Goal: Task Accomplishment & Management: Use online tool/utility

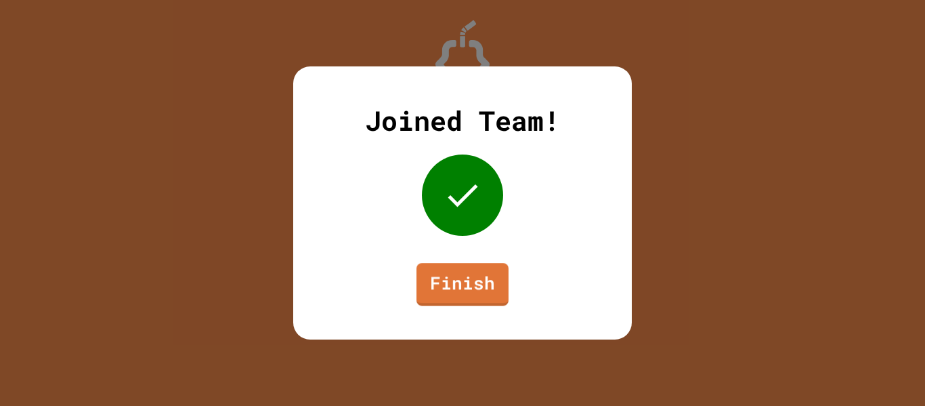
click at [459, 315] on div "Joined Team! Finish" at bounding box center [462, 202] width 339 height 273
click at [456, 306] on div "Joined Team! Finish" at bounding box center [462, 202] width 339 height 273
click at [448, 291] on link "Finish" at bounding box center [463, 284] width 92 height 43
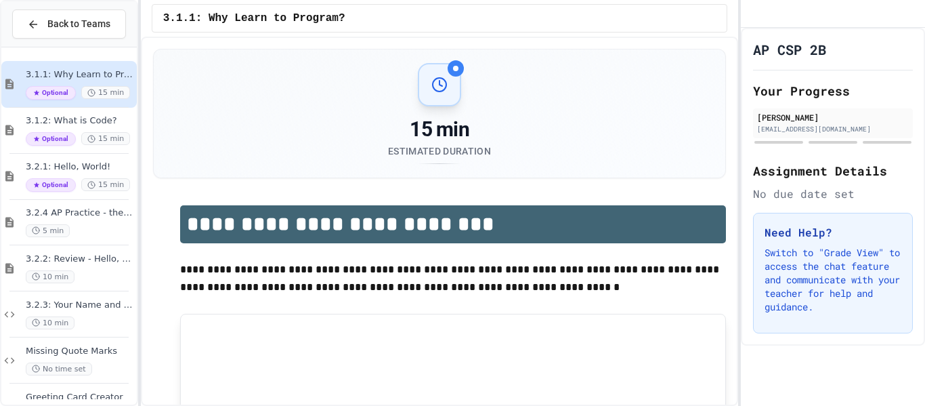
click at [58, 96] on span "Optional" at bounding box center [51, 93] width 50 height 14
click at [68, 133] on span "Optional" at bounding box center [51, 139] width 50 height 14
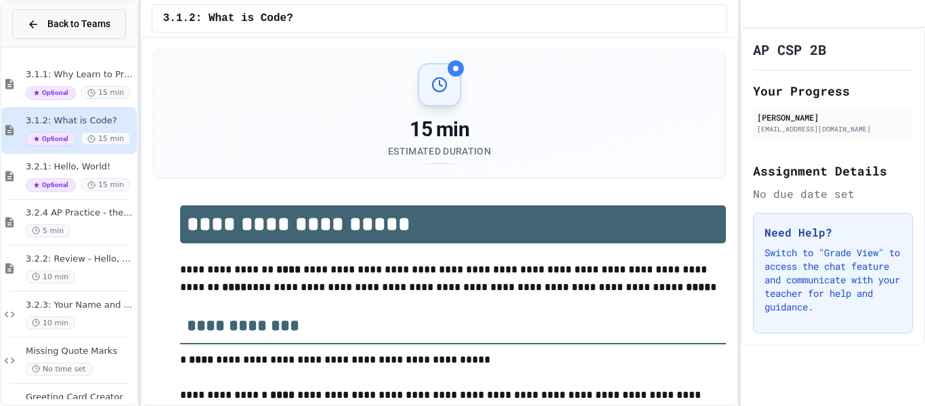
click at [65, 17] on span "Back to Teams" at bounding box center [78, 24] width 63 height 14
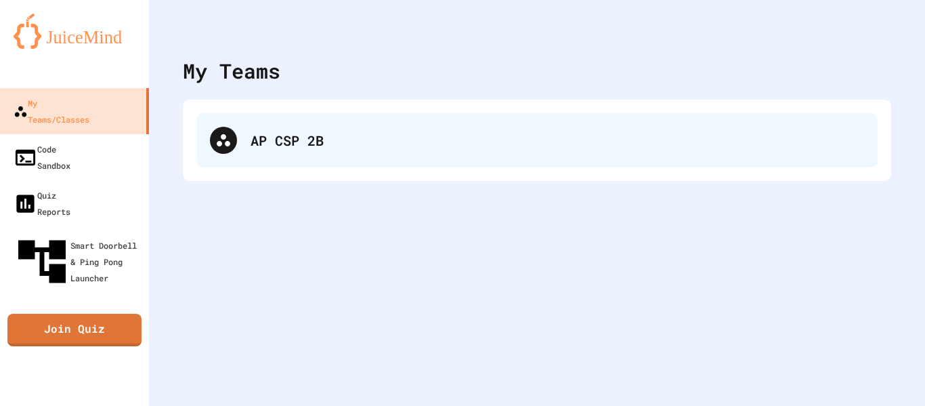
click at [238, 142] on div "AP CSP 2B" at bounding box center [536, 140] width 681 height 54
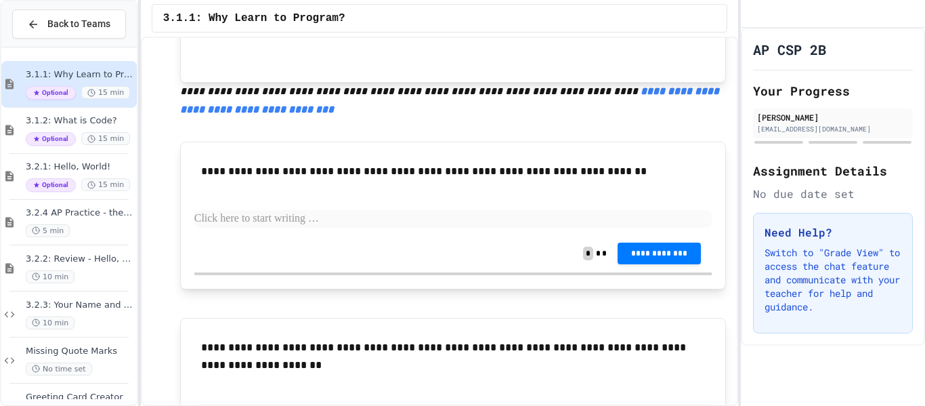
scroll to position [621, 0]
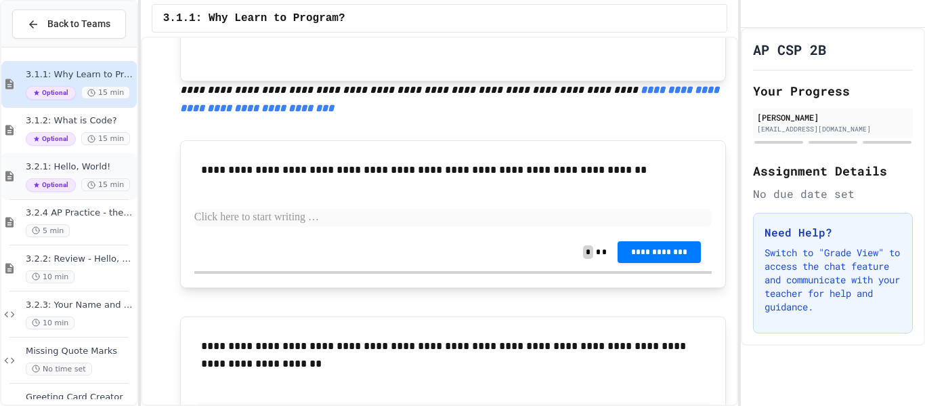
click at [55, 163] on span "3.2.1: Hello, World!" at bounding box center [80, 167] width 108 height 12
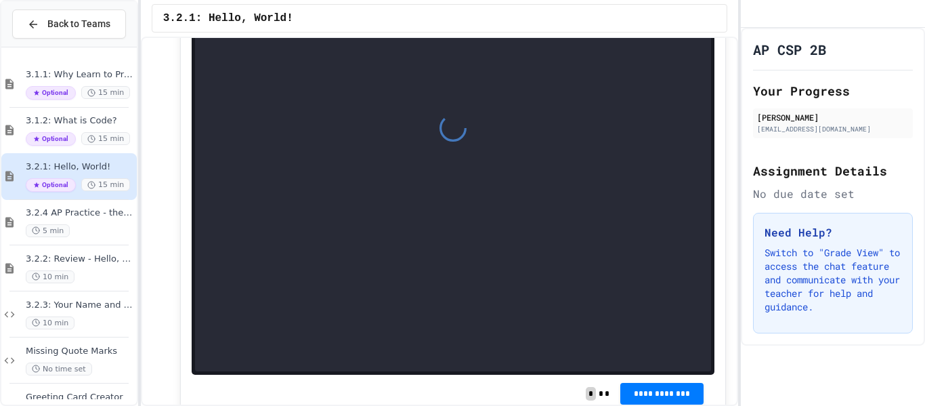
scroll to position [1252, 0]
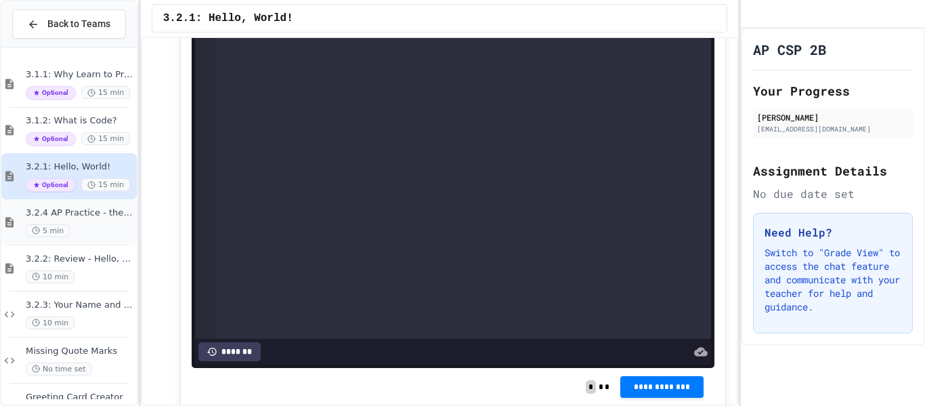
click at [98, 222] on div "3.2.4 AP Practice - the DISPLAY Procedure 5 min" at bounding box center [80, 222] width 108 height 30
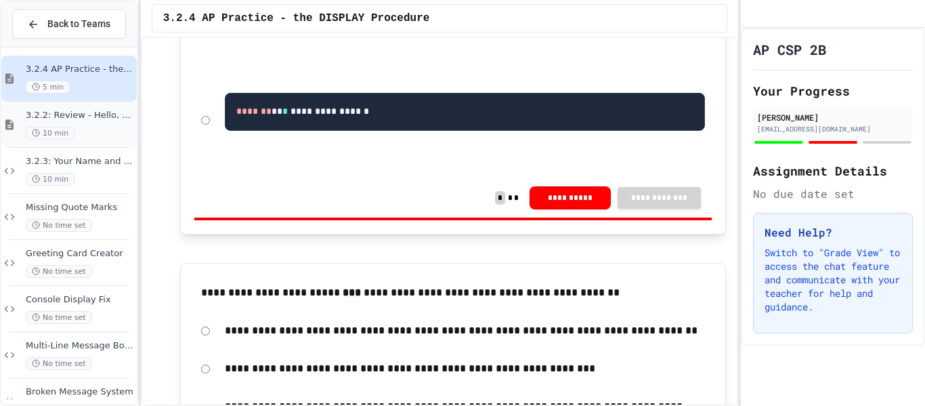
scroll to position [149, 0]
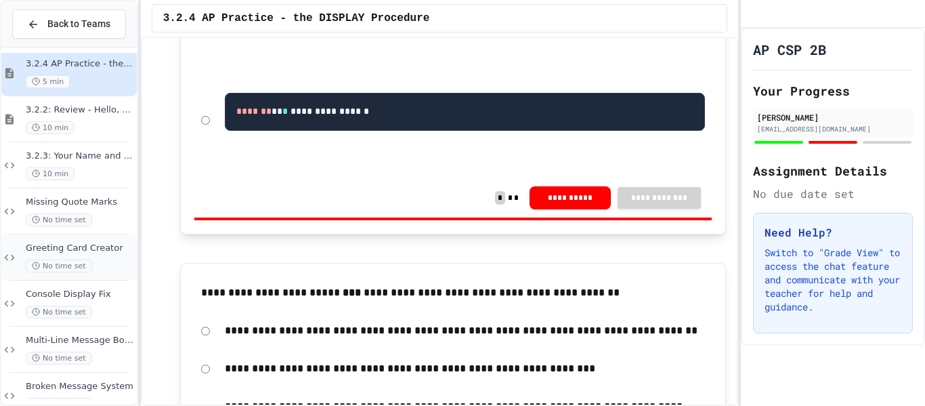
click at [81, 257] on div "Greeting Card Creator No time set" at bounding box center [80, 258] width 108 height 30
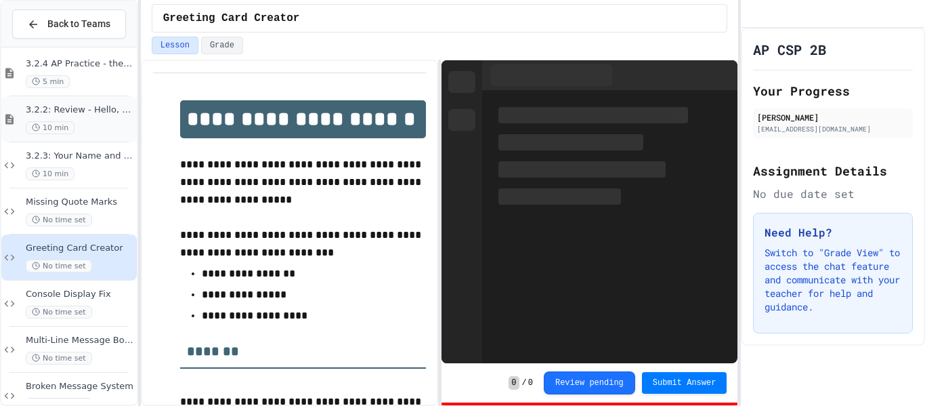
click at [90, 110] on span "3.2.2: Review - Hello, World!" at bounding box center [80, 110] width 108 height 12
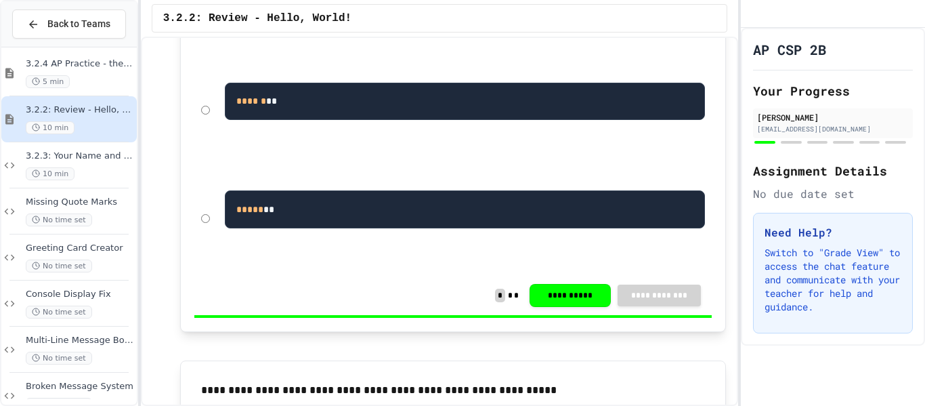
scroll to position [510, 0]
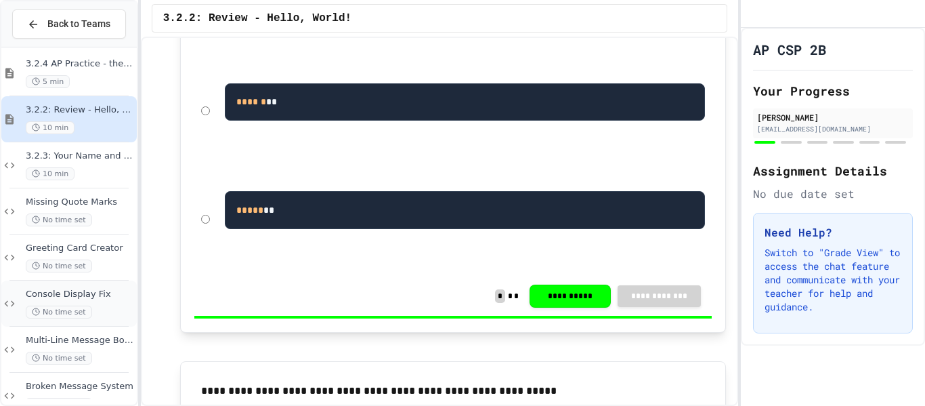
click at [66, 284] on div "Console Display Fix No time set" at bounding box center [68, 303] width 135 height 46
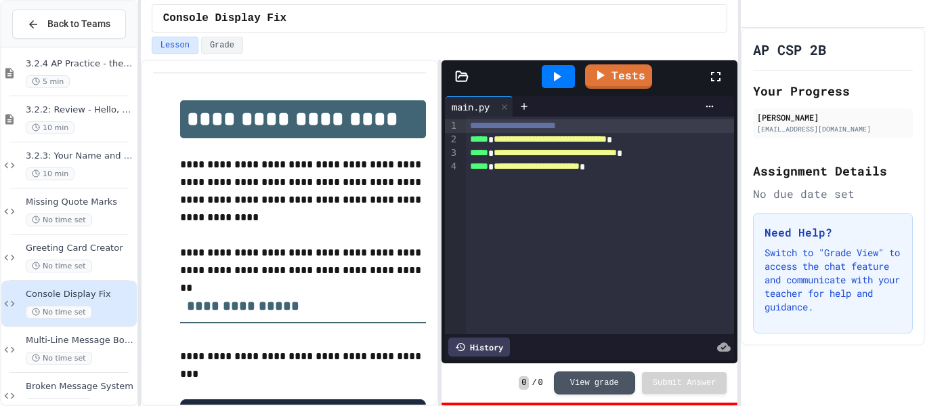
click at [498, 156] on div "**********" at bounding box center [600, 153] width 269 height 14
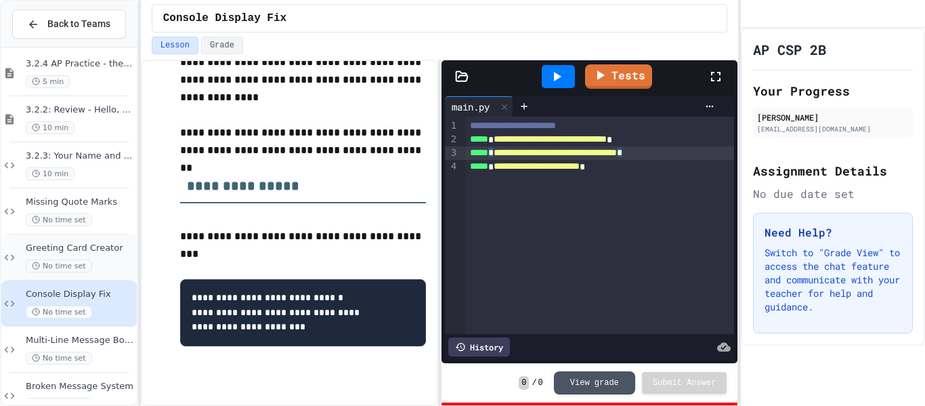
scroll to position [223, 0]
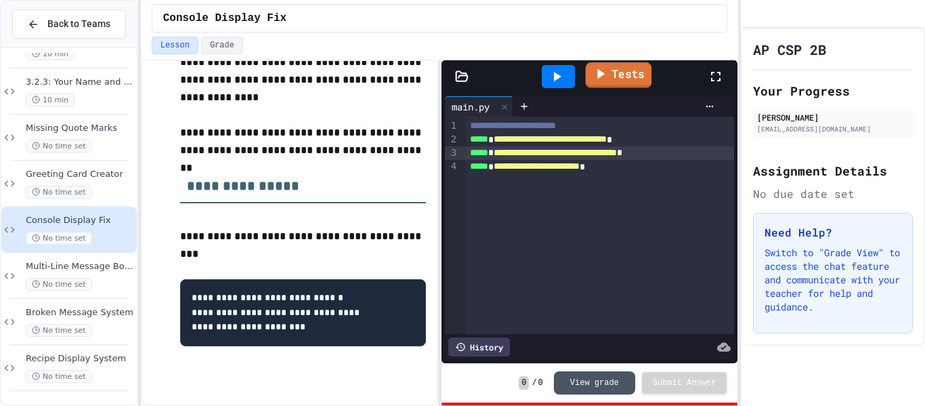
click at [623, 73] on link "Tests" at bounding box center [618, 75] width 66 height 26
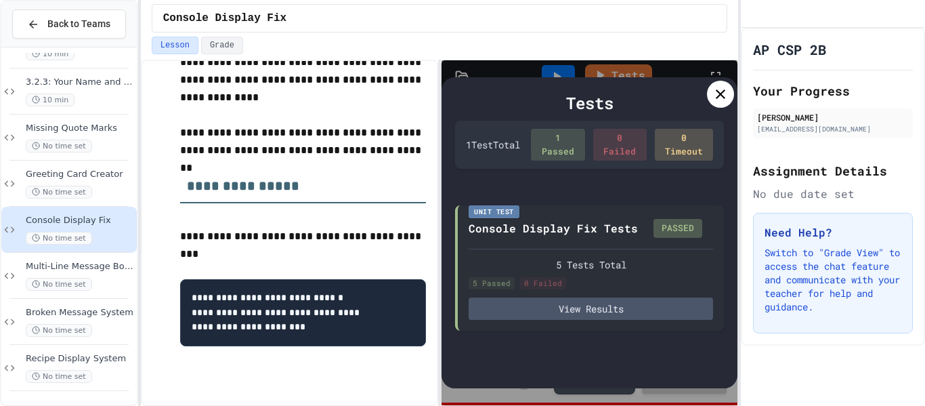
click at [711, 108] on div "Tests" at bounding box center [589, 103] width 269 height 24
click at [713, 104] on div at bounding box center [720, 94] width 27 height 27
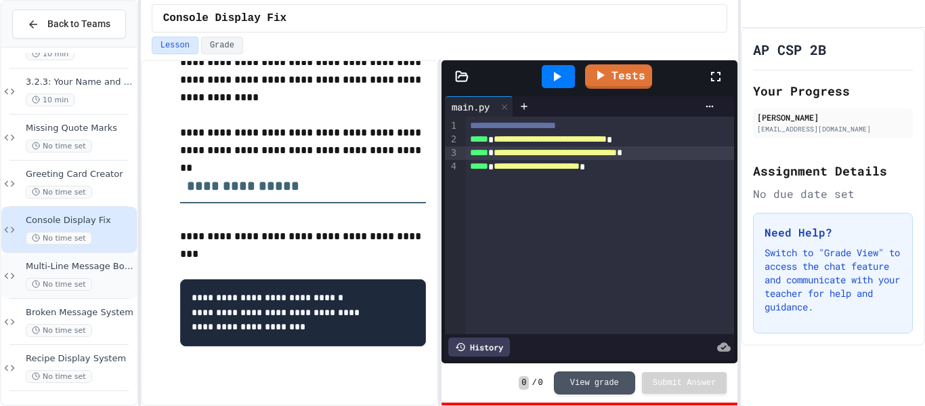
click at [91, 289] on div "No time set" at bounding box center [80, 284] width 108 height 13
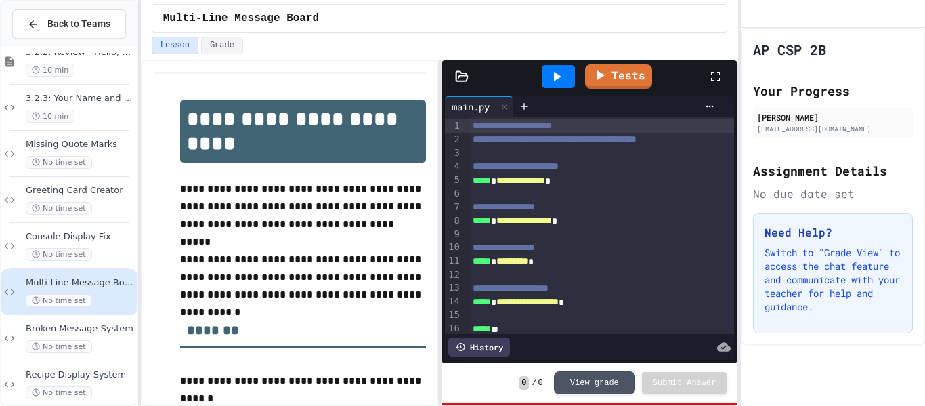
scroll to position [223, 0]
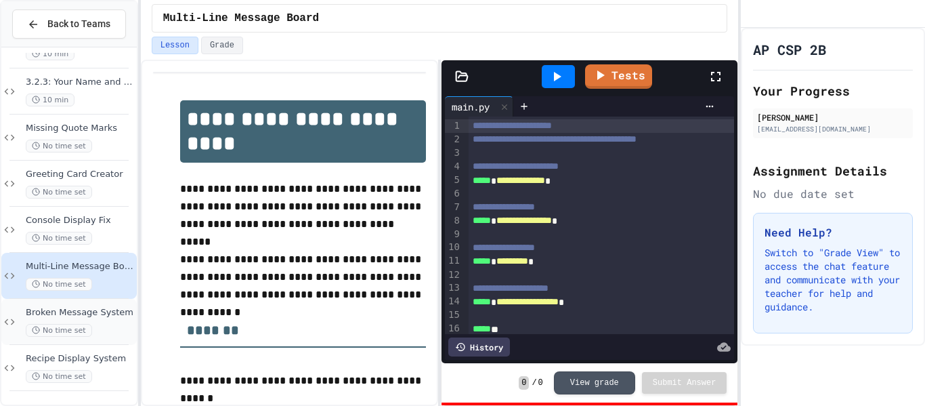
click at [96, 318] on span "Broken Message System" at bounding box center [80, 313] width 108 height 12
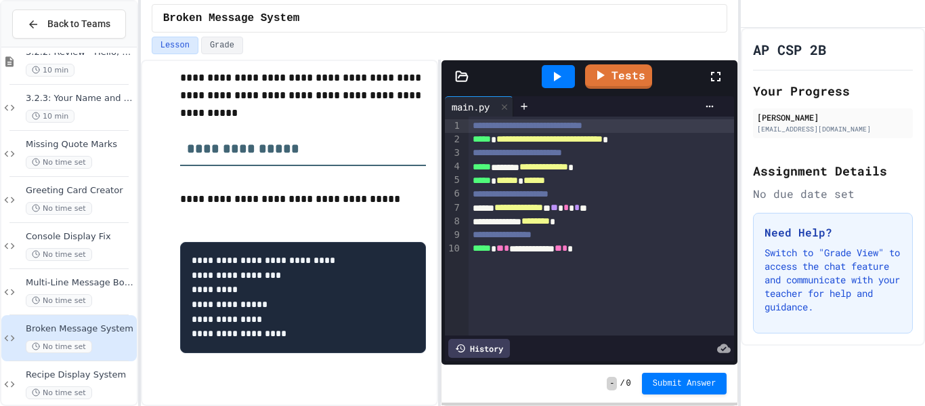
scroll to position [201, 0]
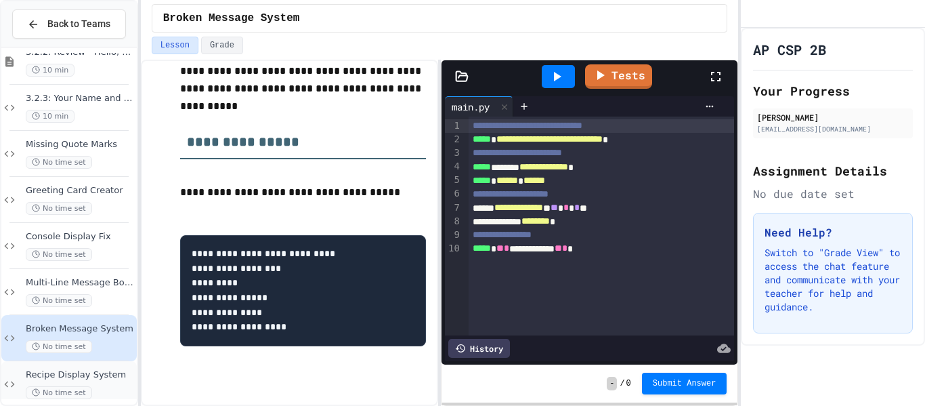
click at [81, 371] on span "Recipe Display System" at bounding box center [80, 375] width 108 height 12
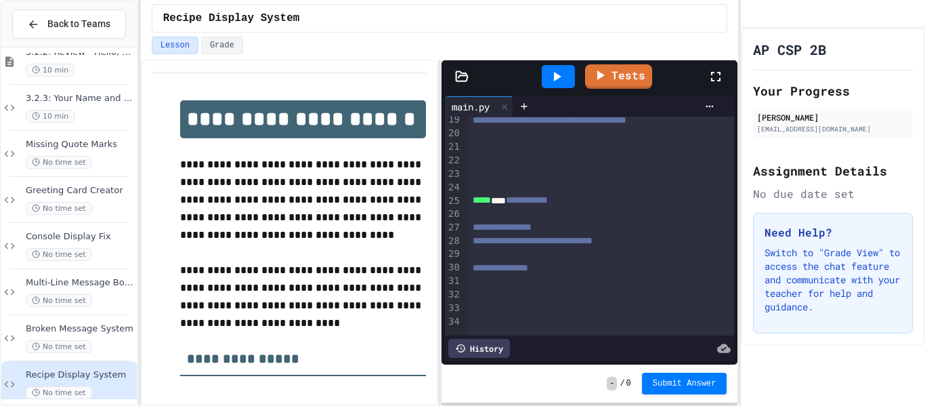
scroll to position [406, 0]
